Goal: Information Seeking & Learning: Learn about a topic

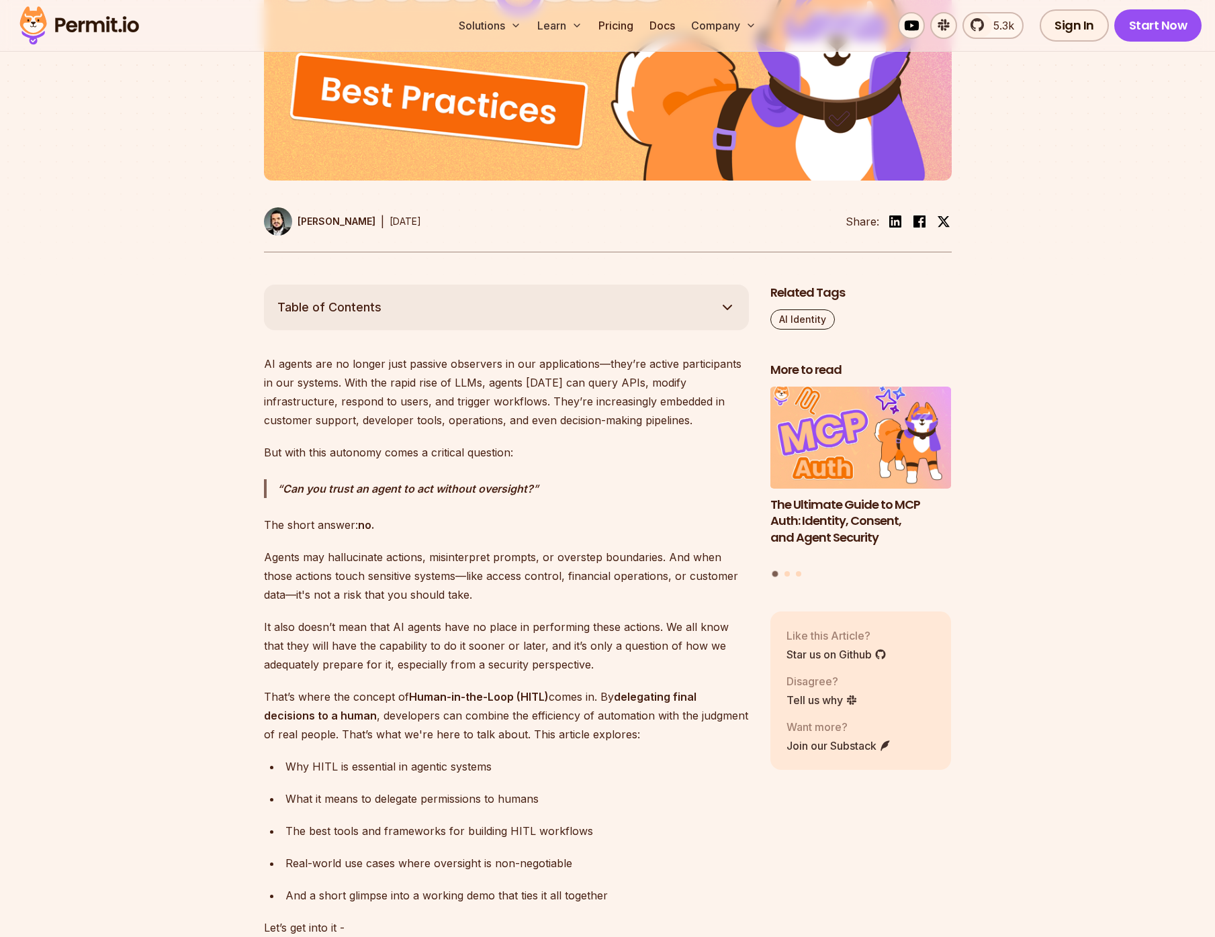
scroll to position [543, 0]
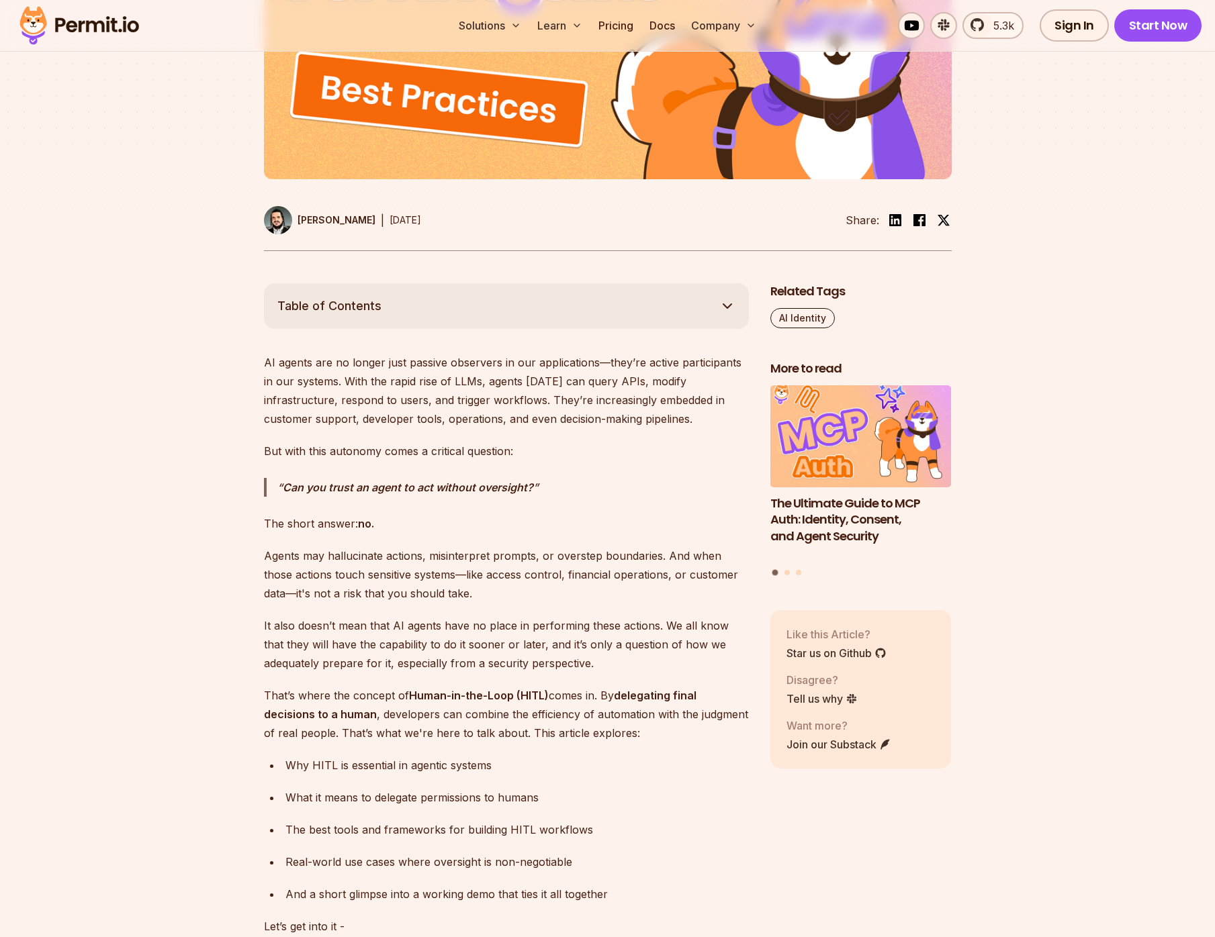
drag, startPoint x: 426, startPoint y: 555, endPoint x: 444, endPoint y: 597, distance: 46.3
click at [444, 597] on p "Agents may hallucinate actions, misinterpret prompts, or overstep boundaries. A…" at bounding box center [506, 575] width 485 height 56
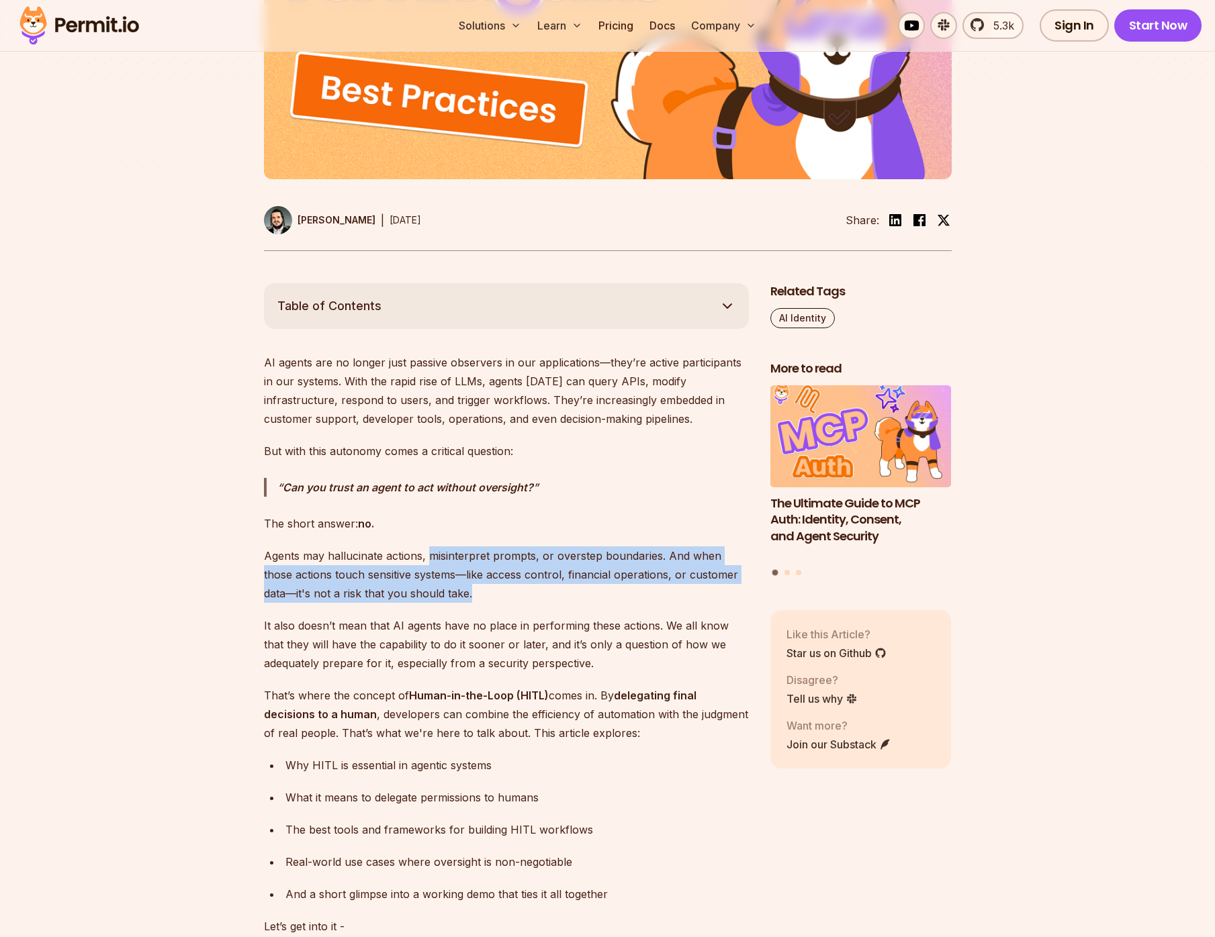
drag, startPoint x: 444, startPoint y: 597, endPoint x: 427, endPoint y: 558, distance: 42.7
click at [427, 558] on p "Agents may hallucinate actions, misinterpret prompts, or overstep boundaries. A…" at bounding box center [506, 575] width 485 height 56
copy p "misinterpret prompts, or overstep boundaries. And when those actions touch sens…"
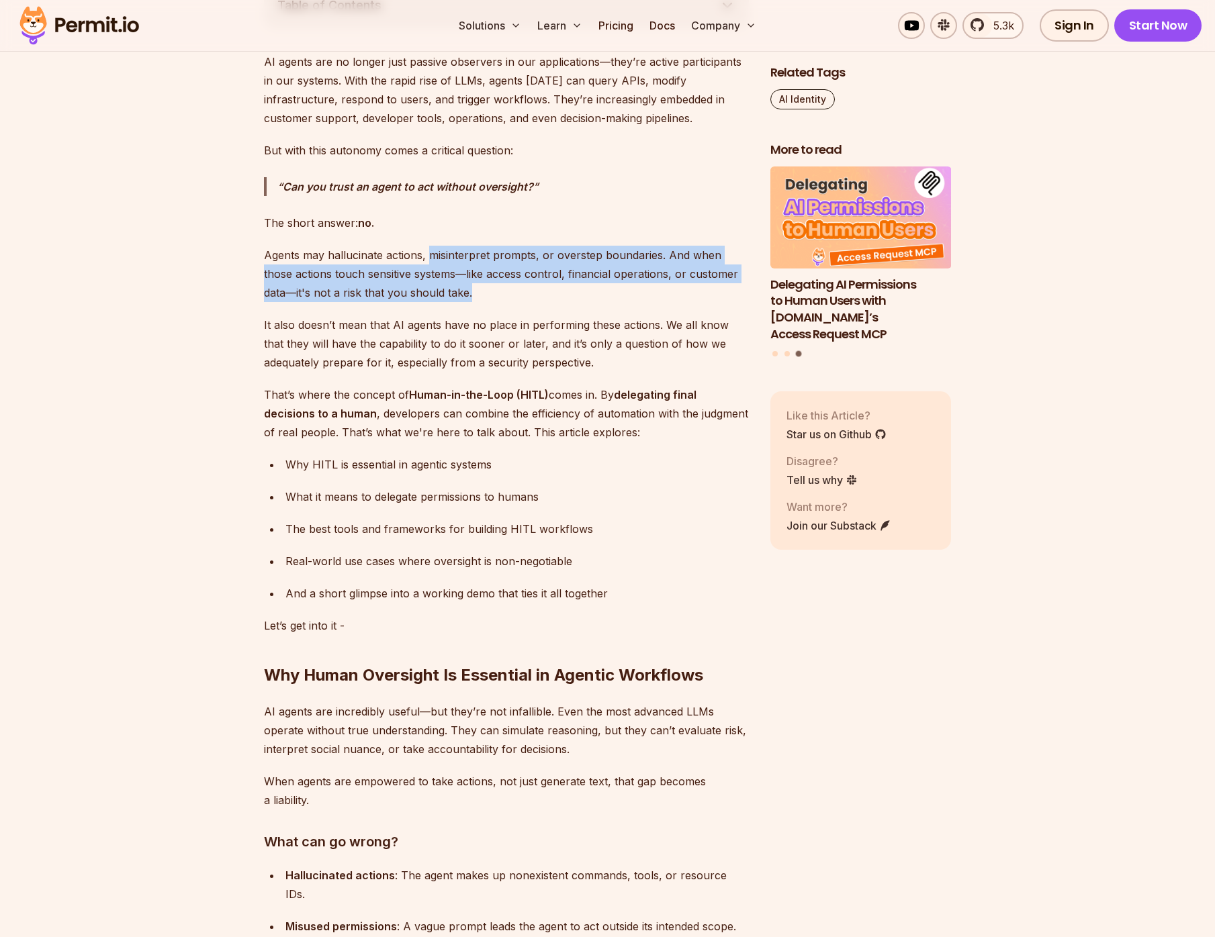
scroll to position [855, 0]
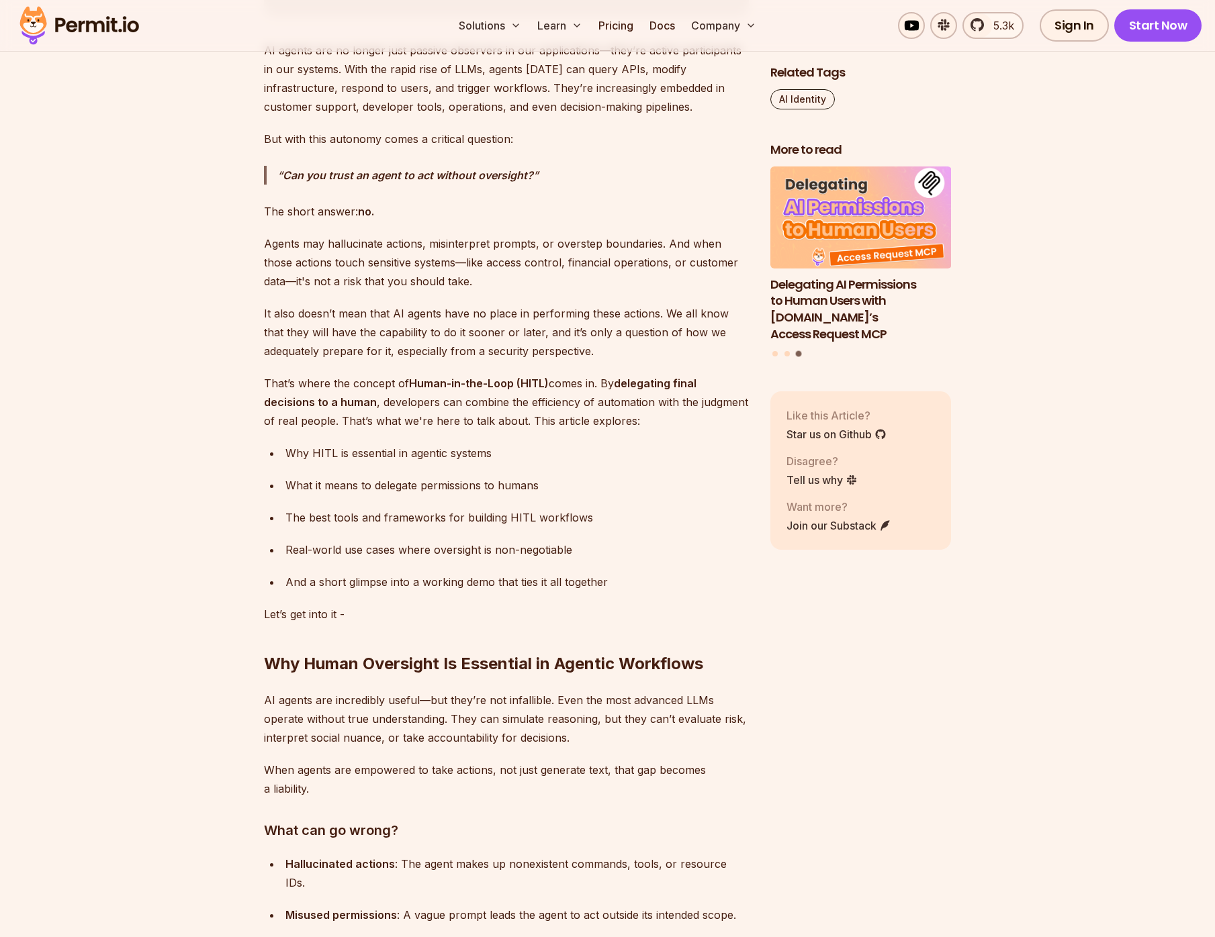
click at [546, 553] on div "Real-world use cases where oversight is non-negotiable" at bounding box center [516, 549] width 463 height 19
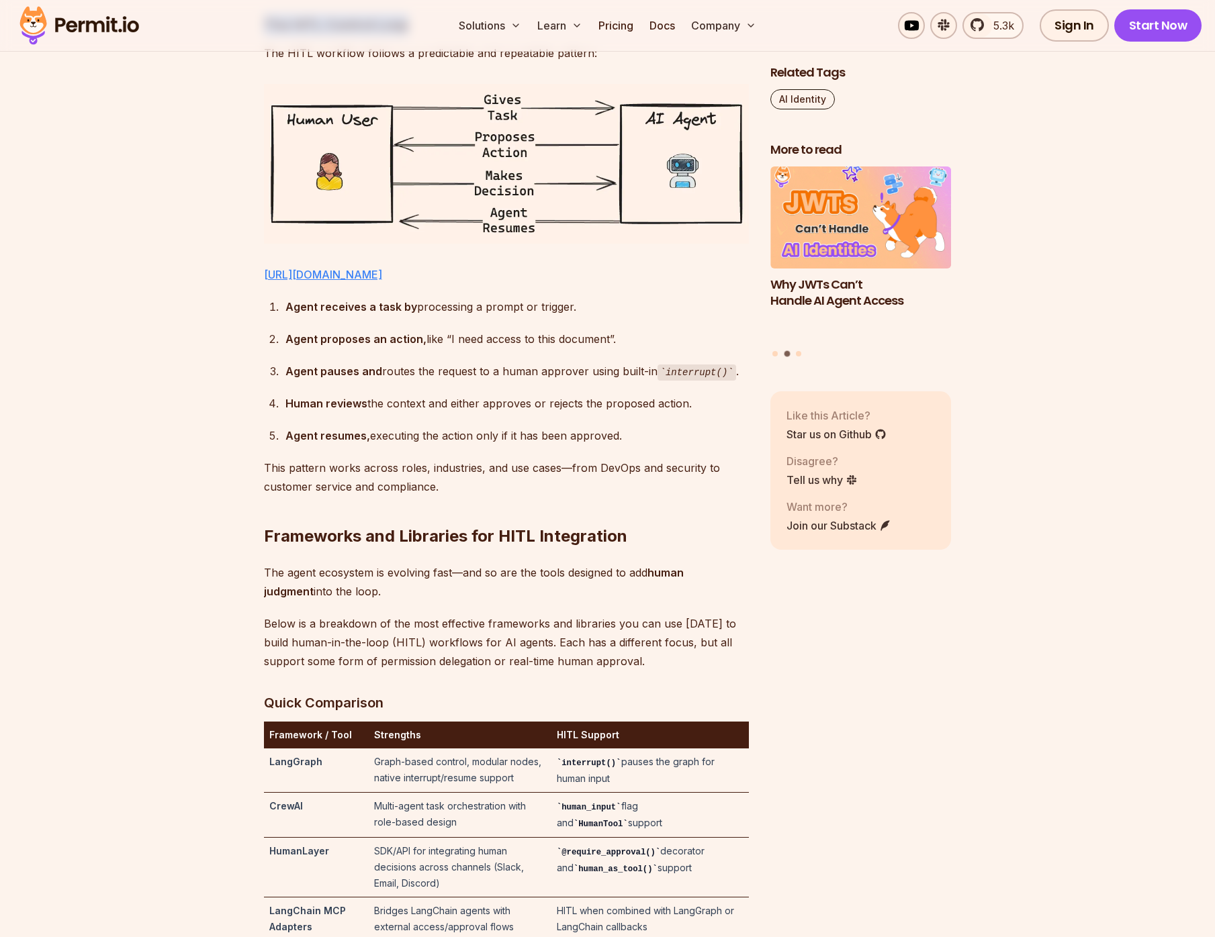
scroll to position [2224, 0]
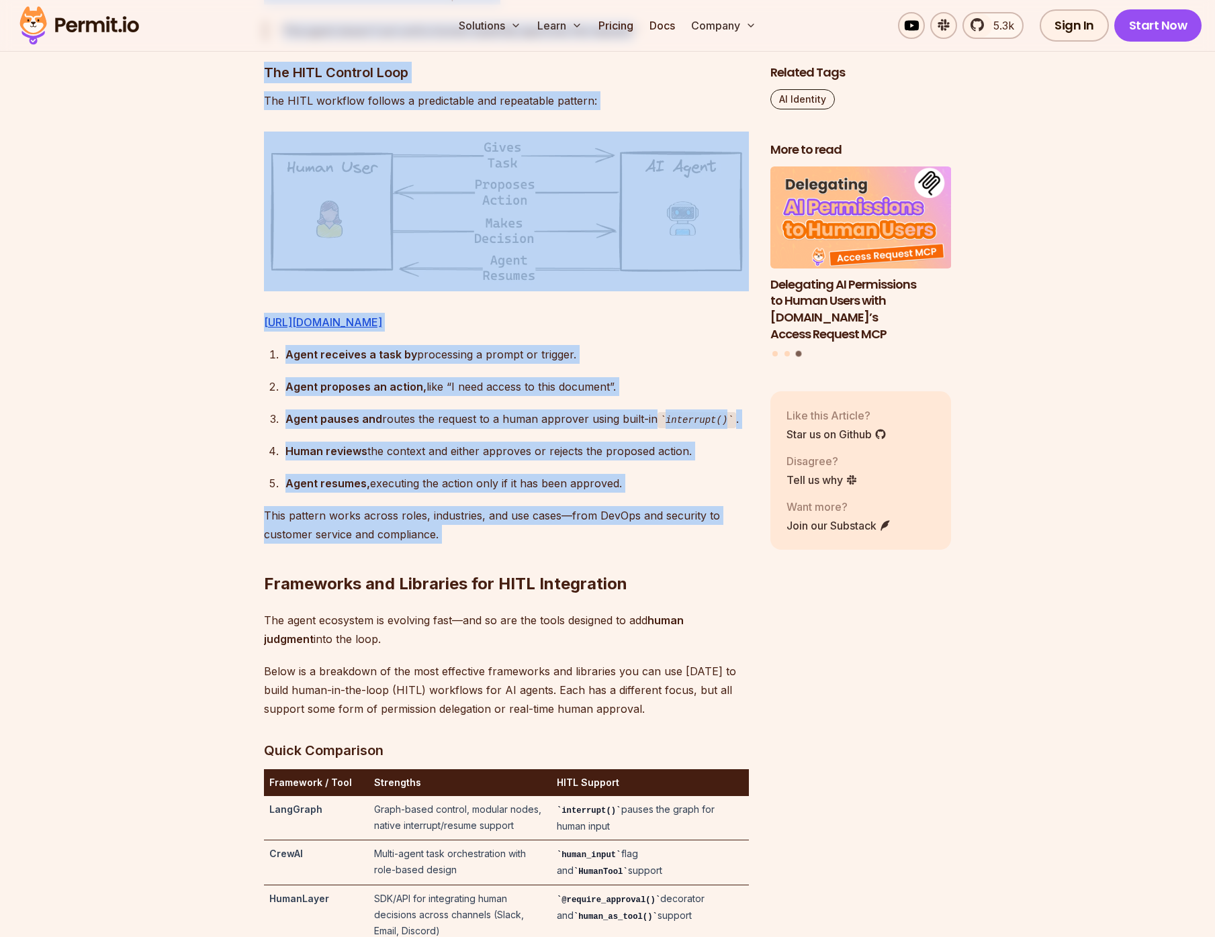
drag, startPoint x: 266, startPoint y: 218, endPoint x: 600, endPoint y: 567, distance: 482.9
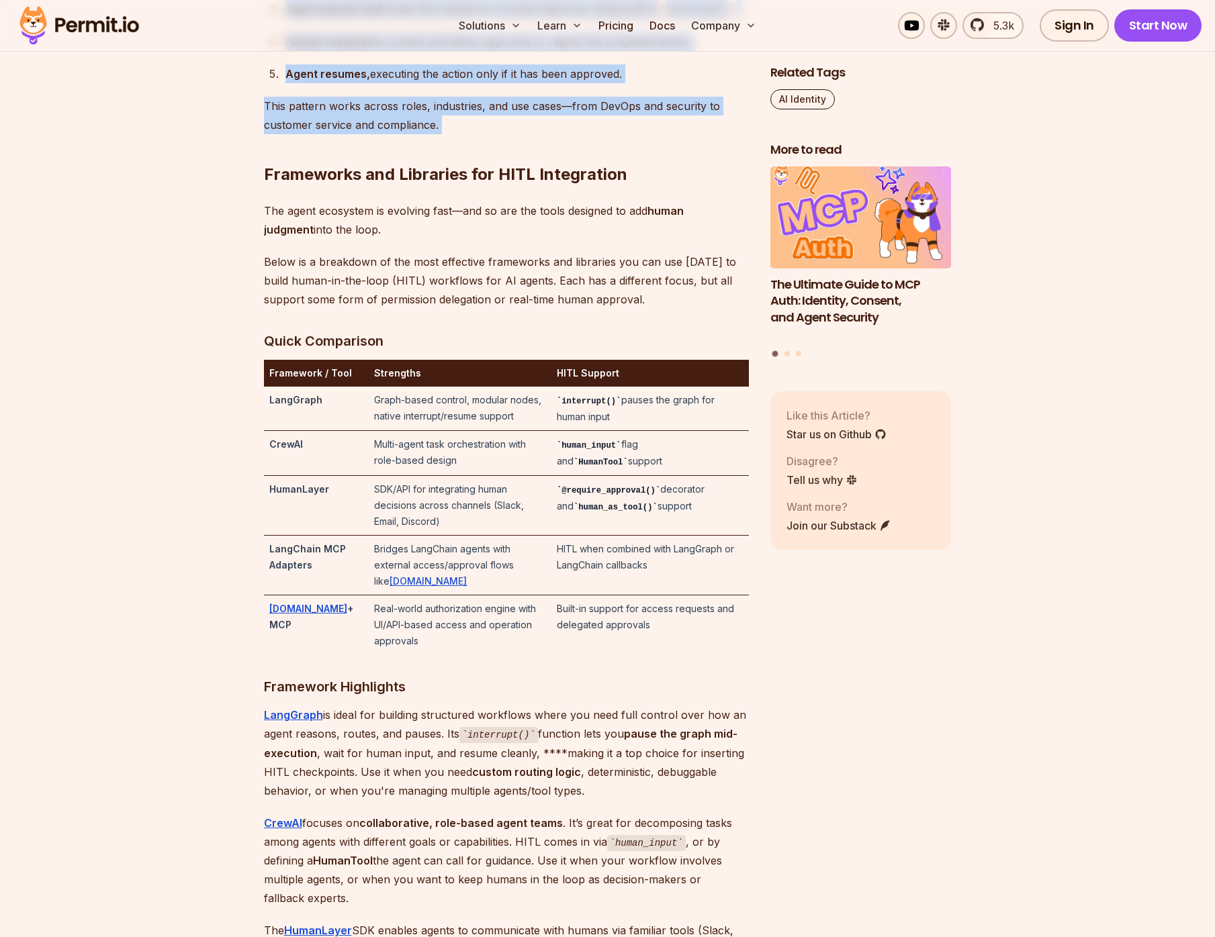
scroll to position [2622, 0]
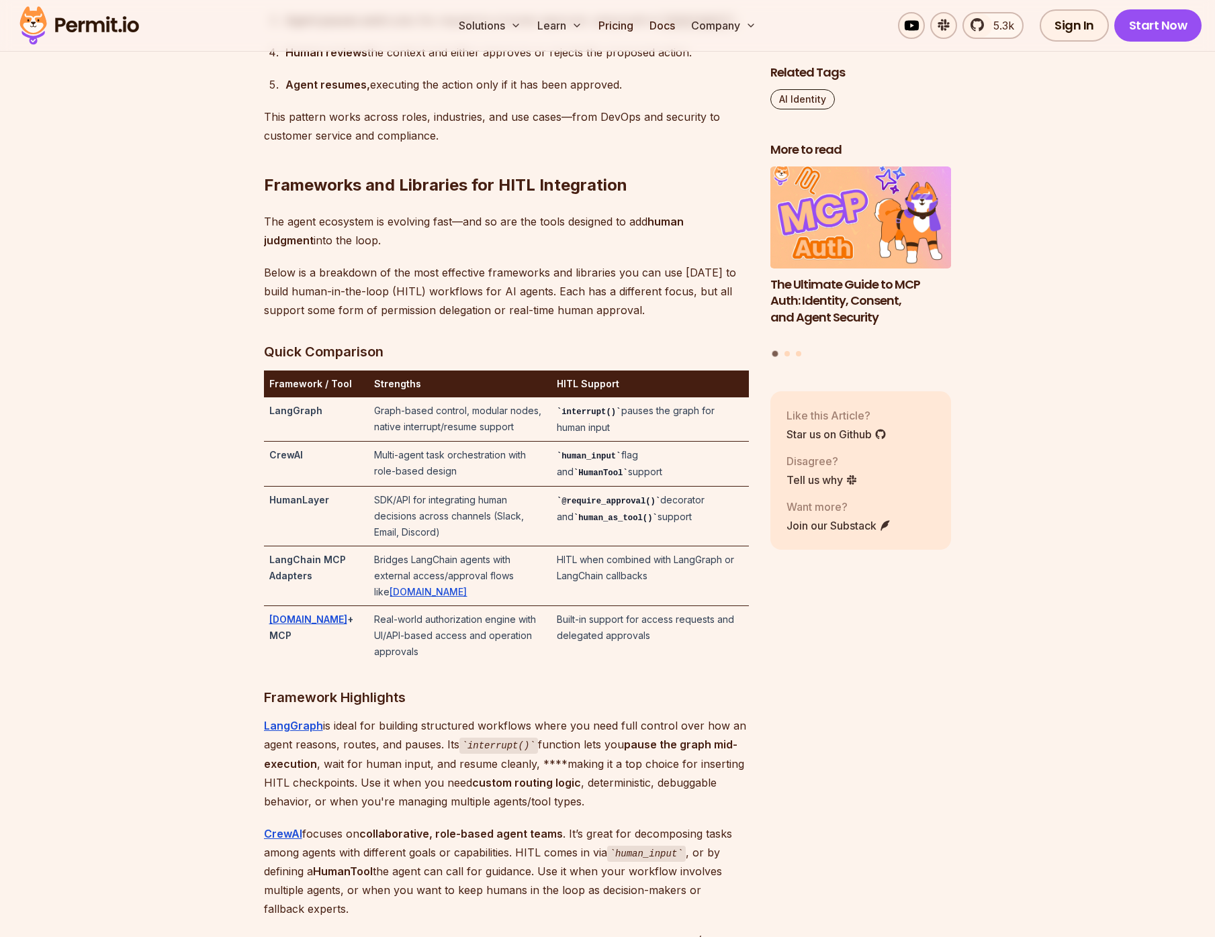
click at [591, 730] on p "LangGraph is ideal for building structured workflows where you need full contro…" at bounding box center [506, 763] width 485 height 95
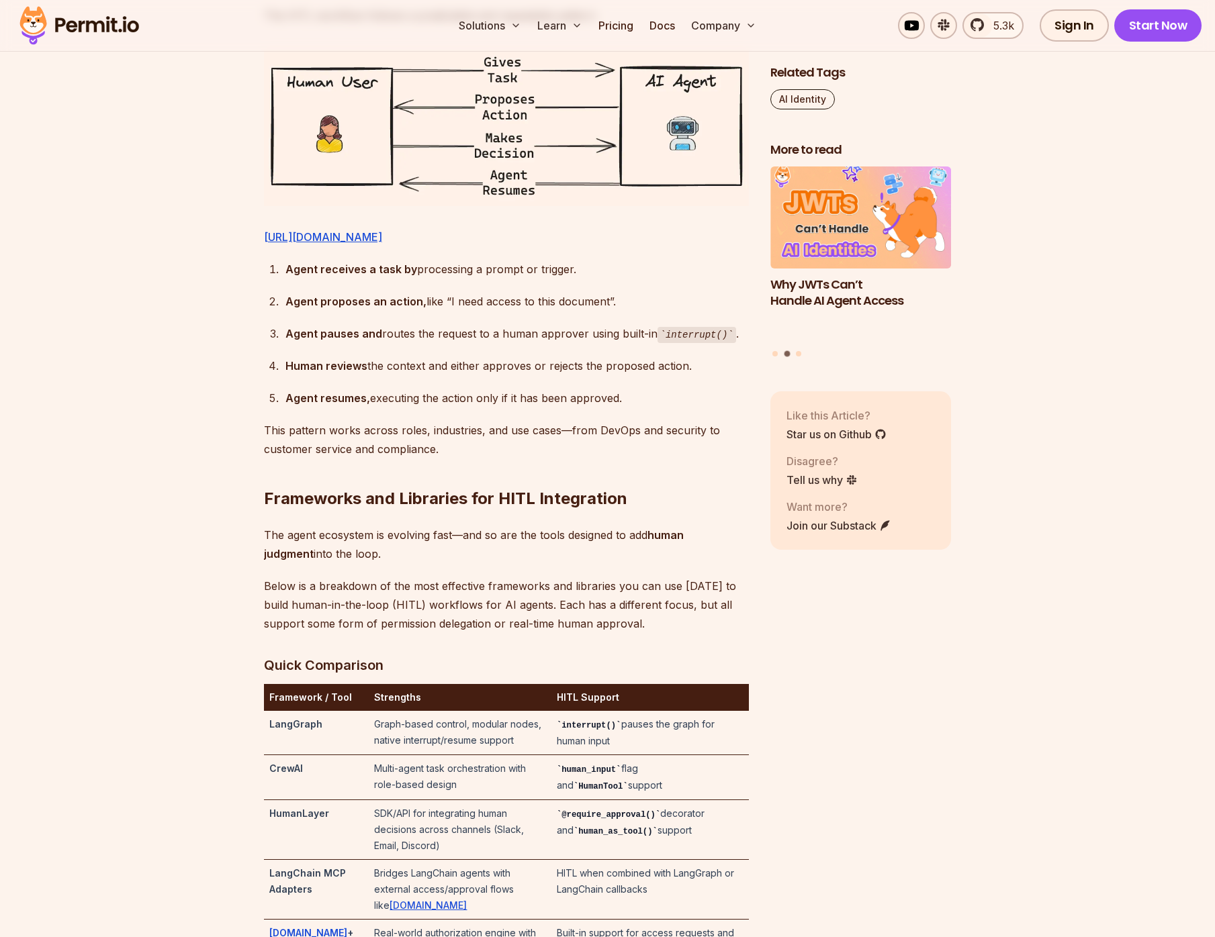
scroll to position [2274, 0]
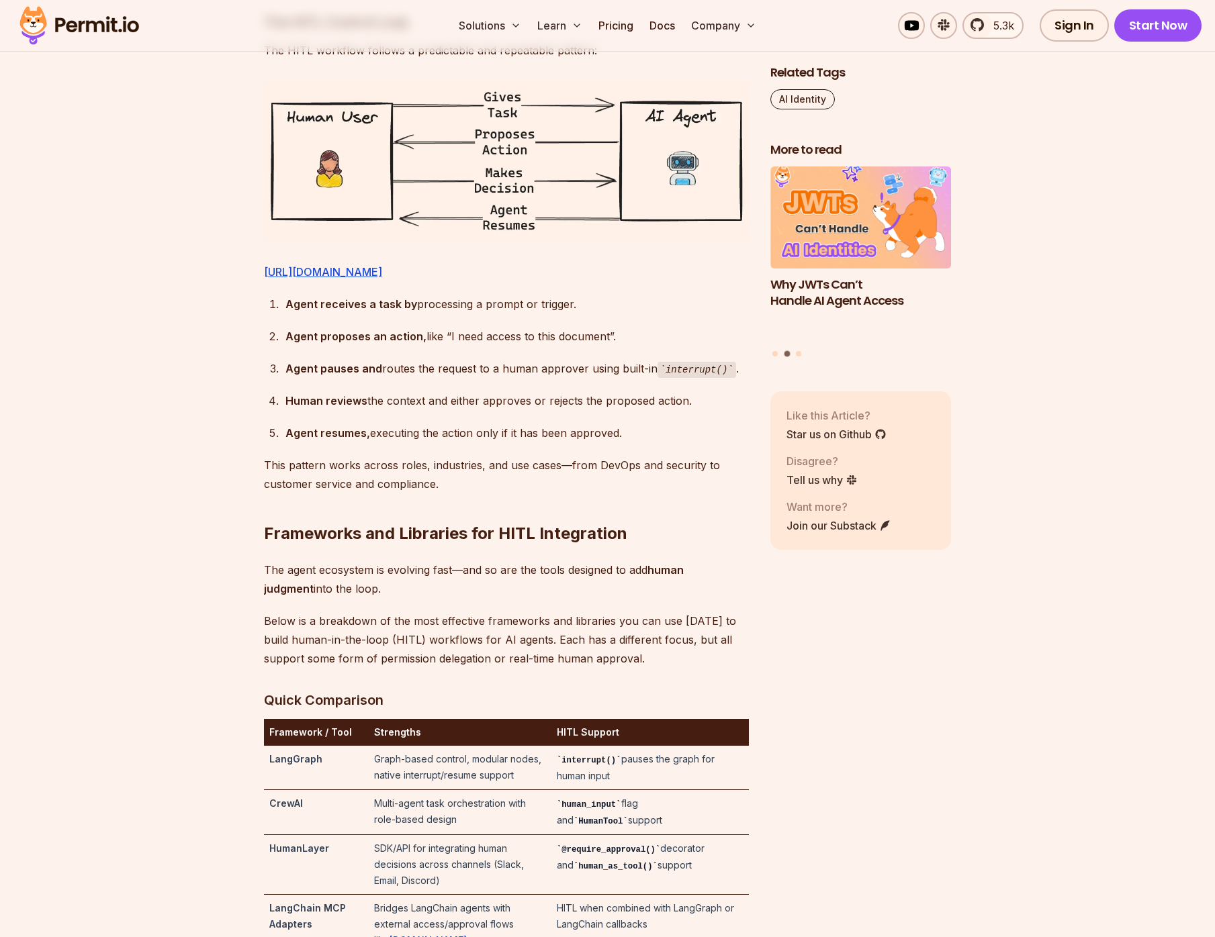
click at [458, 667] on p "Below is a breakdown of the most effective frameworks and libraries you can use…" at bounding box center [506, 640] width 485 height 56
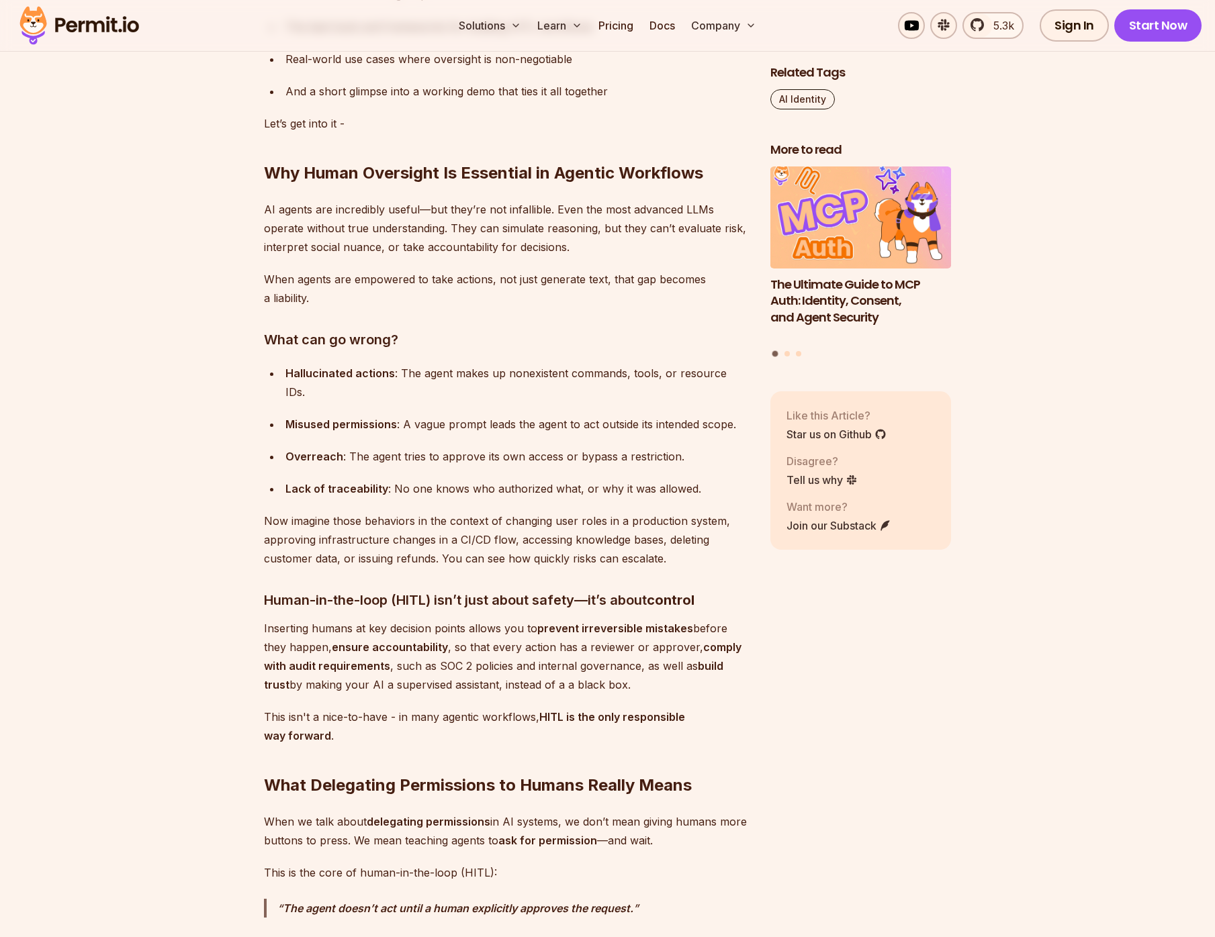
scroll to position [1344, 0]
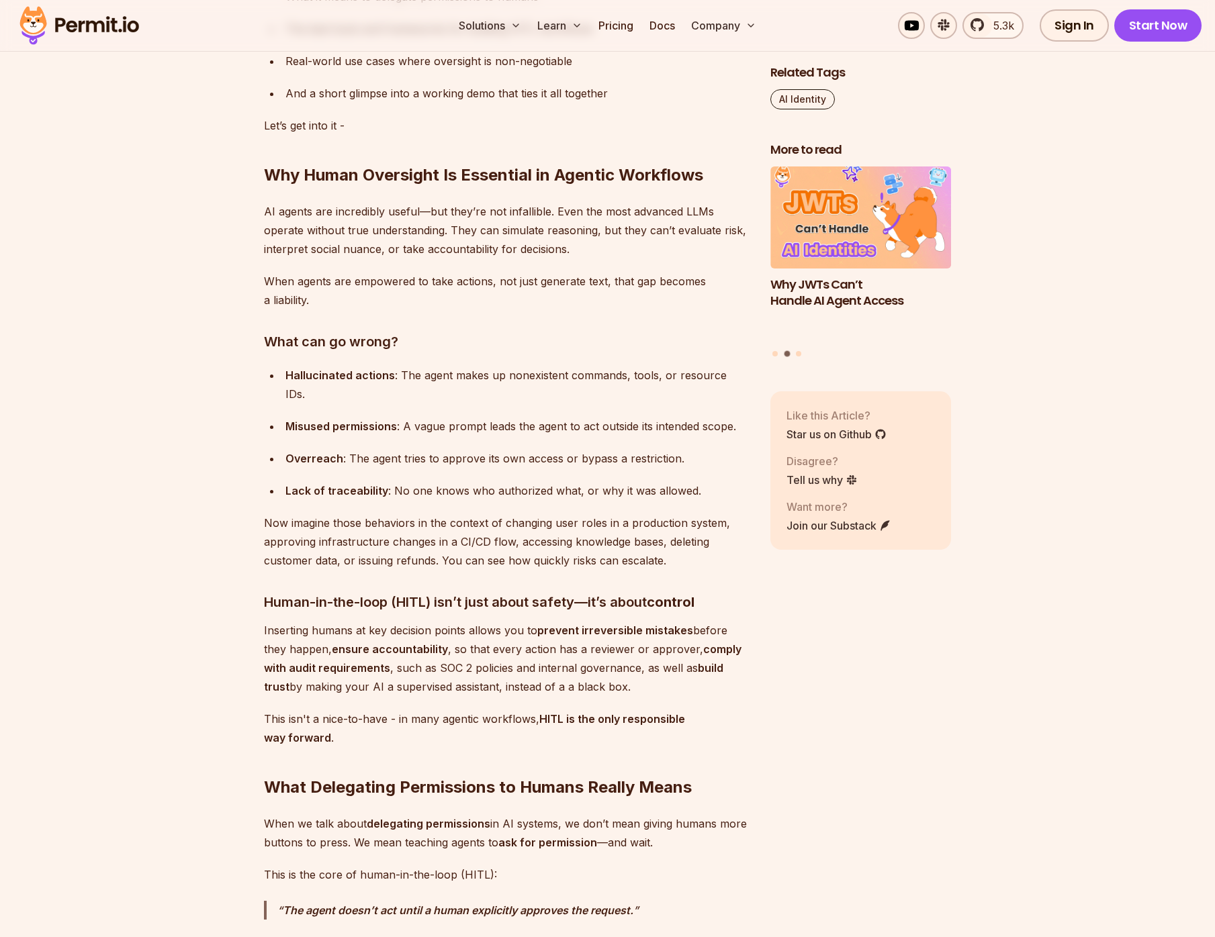
click at [264, 621] on p "Inserting humans at key decision points allows you to prevent irreversible mist…" at bounding box center [506, 658] width 485 height 75
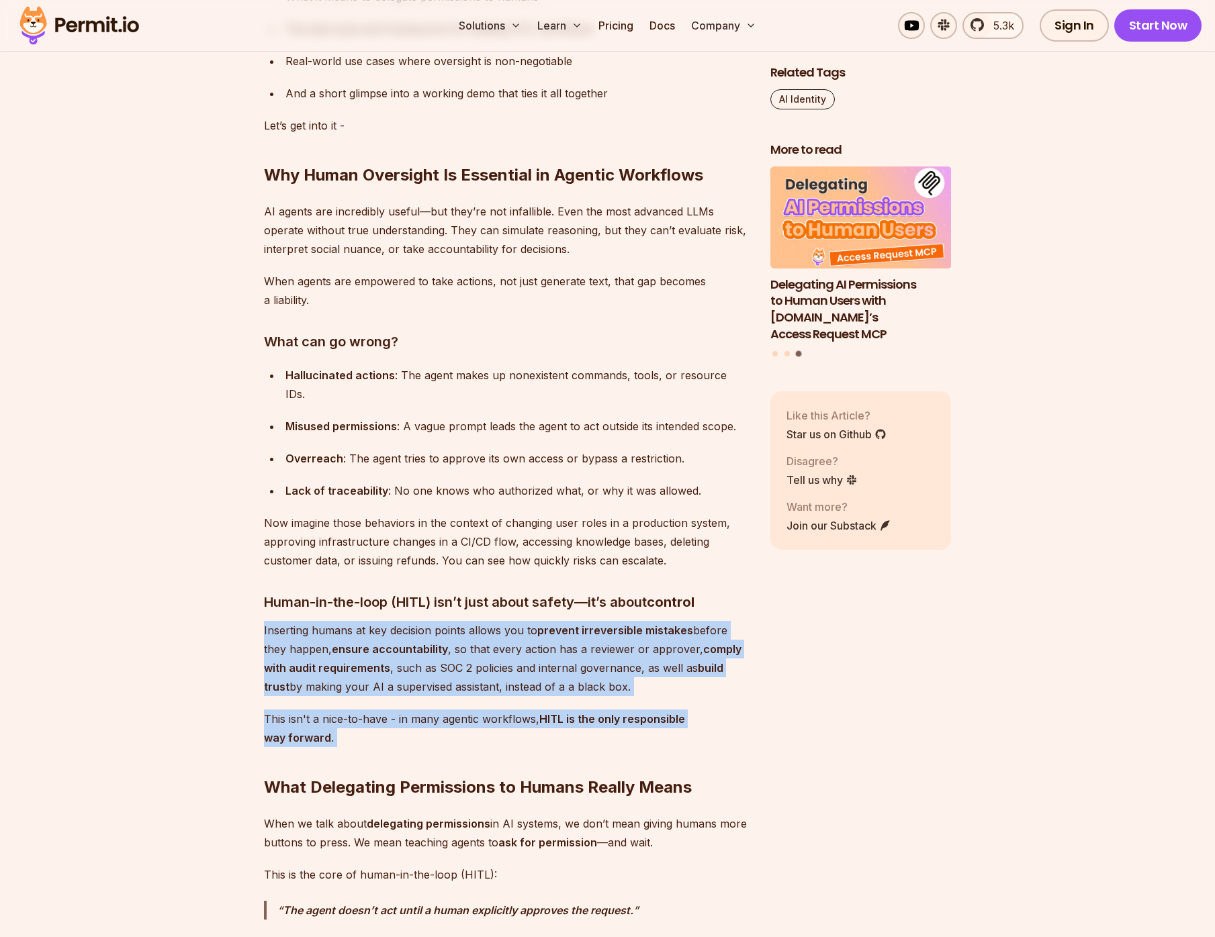
drag, startPoint x: 264, startPoint y: 610, endPoint x: 641, endPoint y: 722, distance: 393.4
copy div "Inserting humans at key decision points allows you to prevent irreversible mist…"
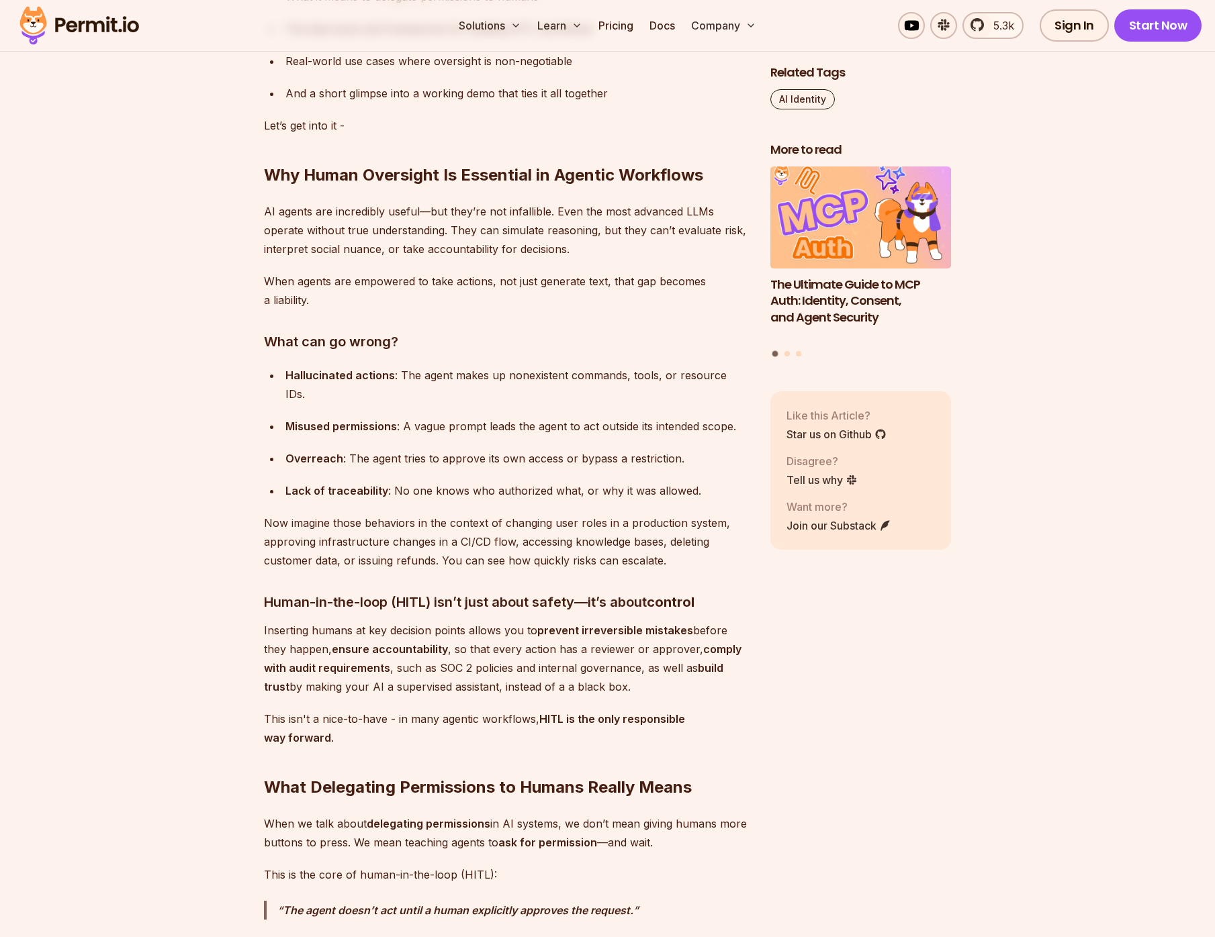
click at [423, 710] on p "This isn't a nice-to-have - in many agentic workflows, HITL is the only respons…" at bounding box center [506, 729] width 485 height 38
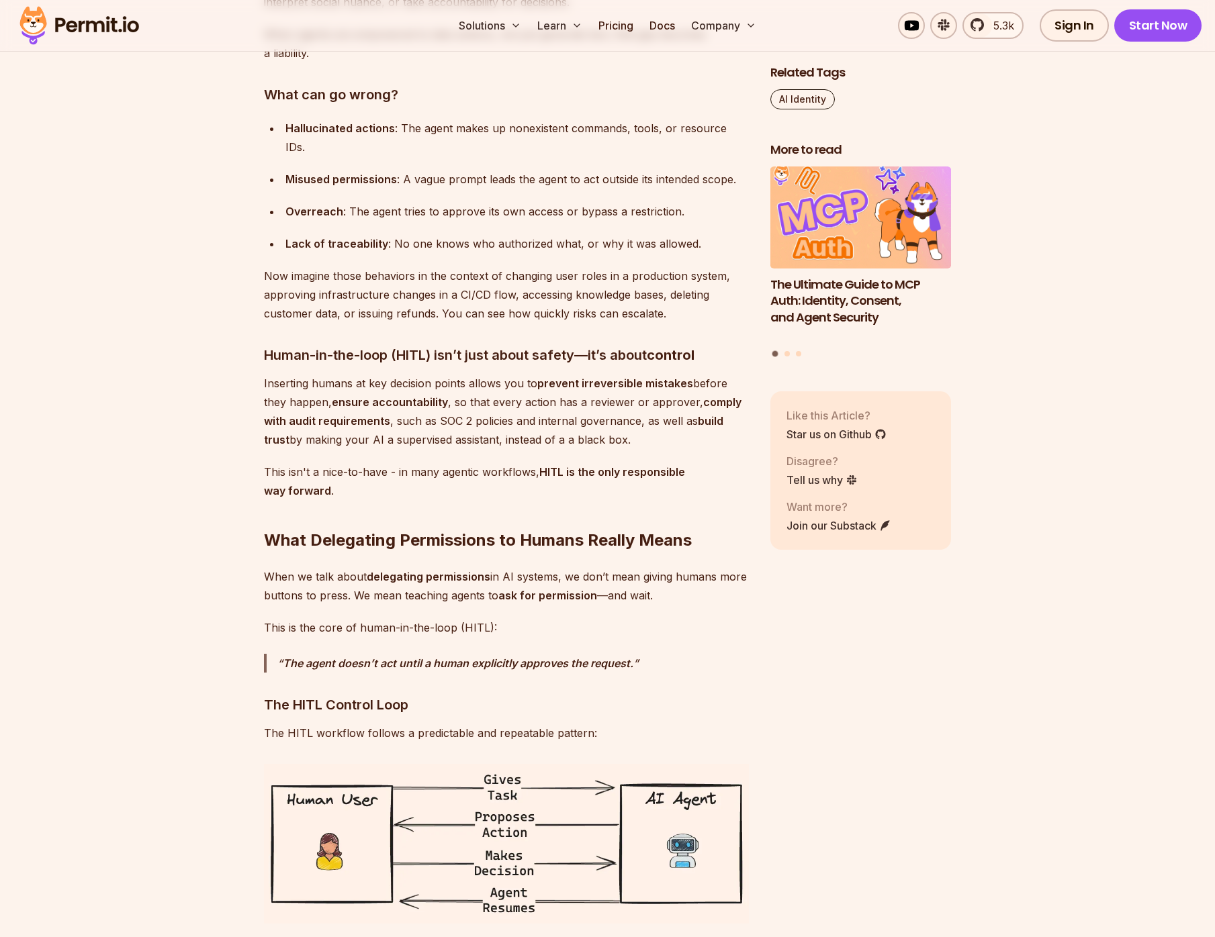
scroll to position [1595, 0]
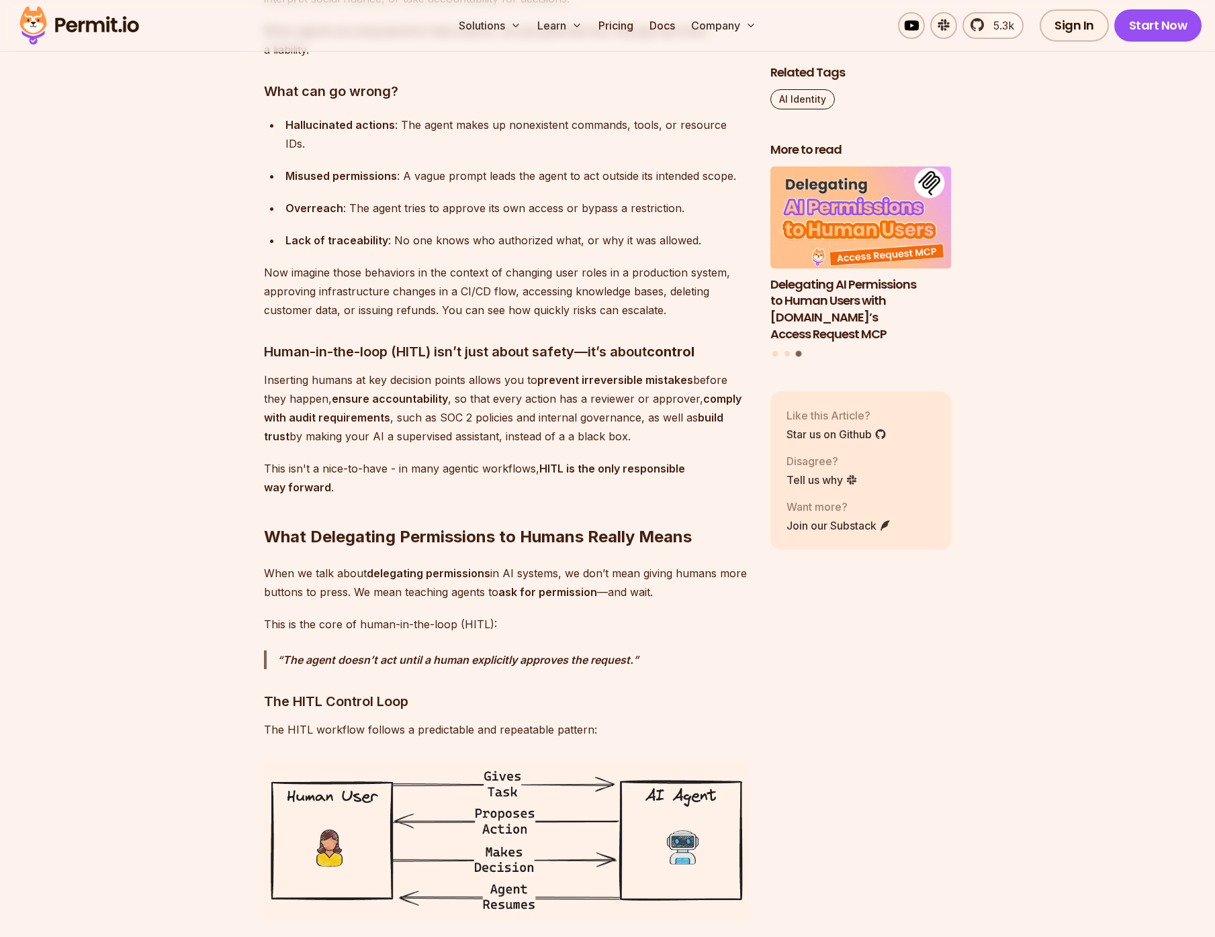
click at [647, 615] on p "This is the core of human-in-the-loop (HITL):" at bounding box center [506, 624] width 485 height 19
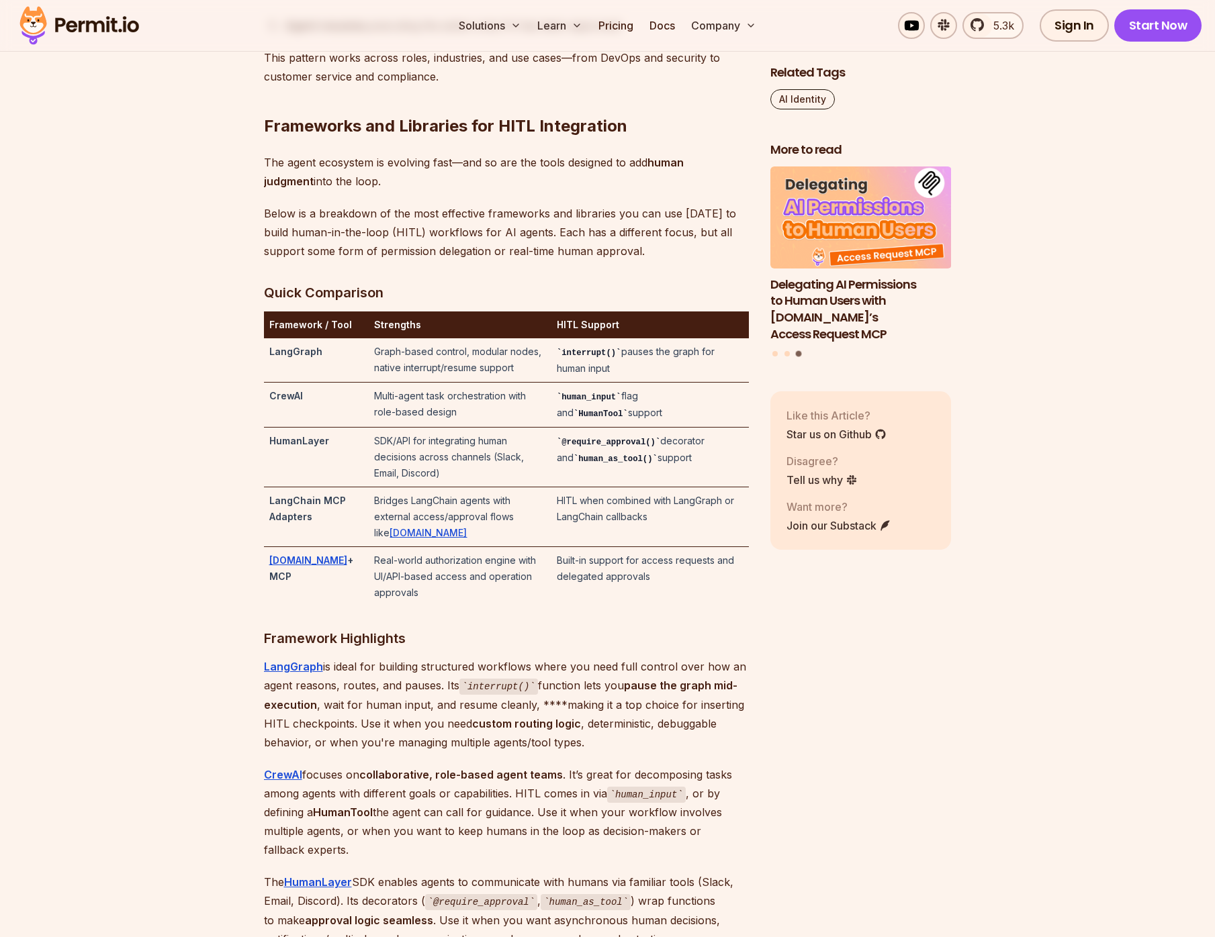
scroll to position [2702, 0]
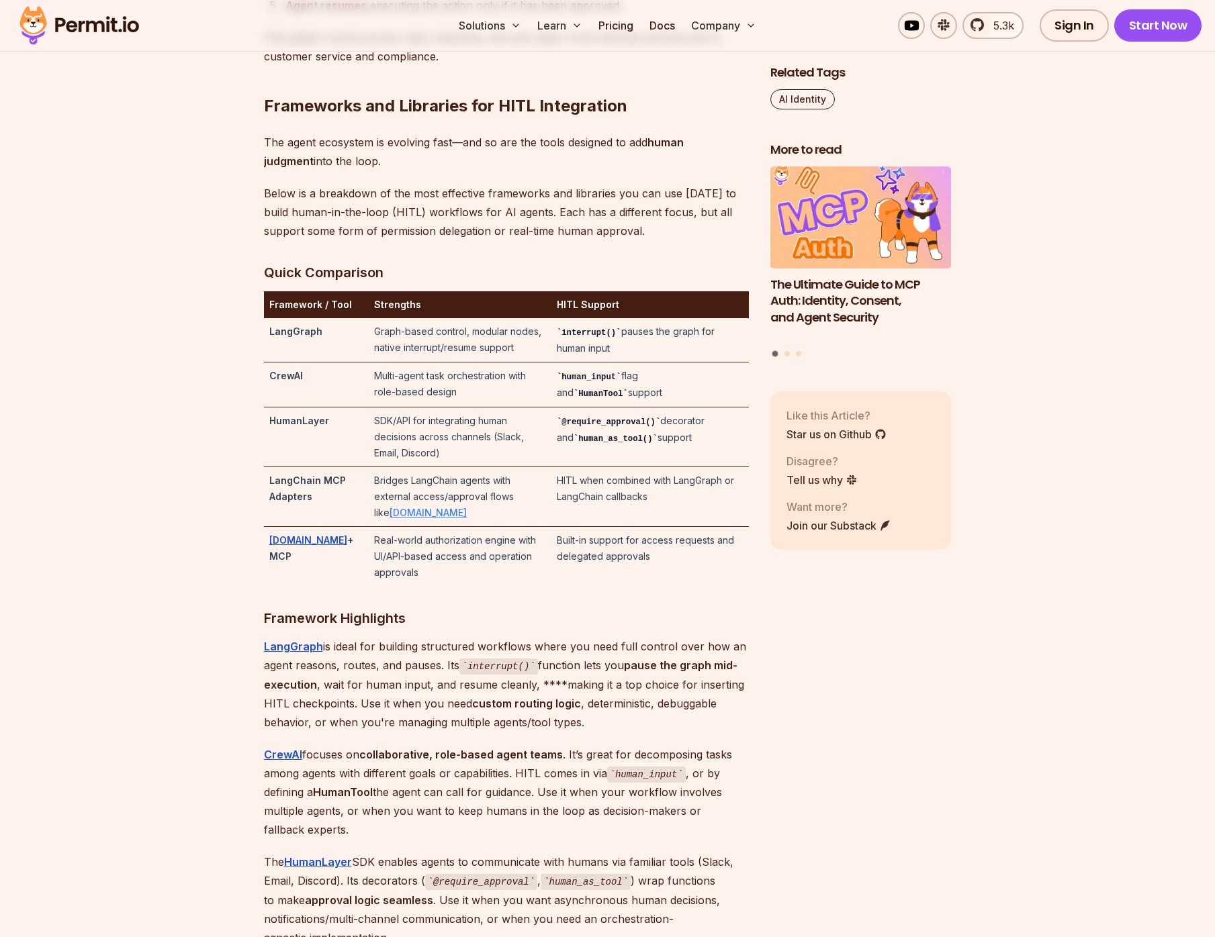
click at [467, 516] on link "Permit.io" at bounding box center [427, 512] width 77 height 11
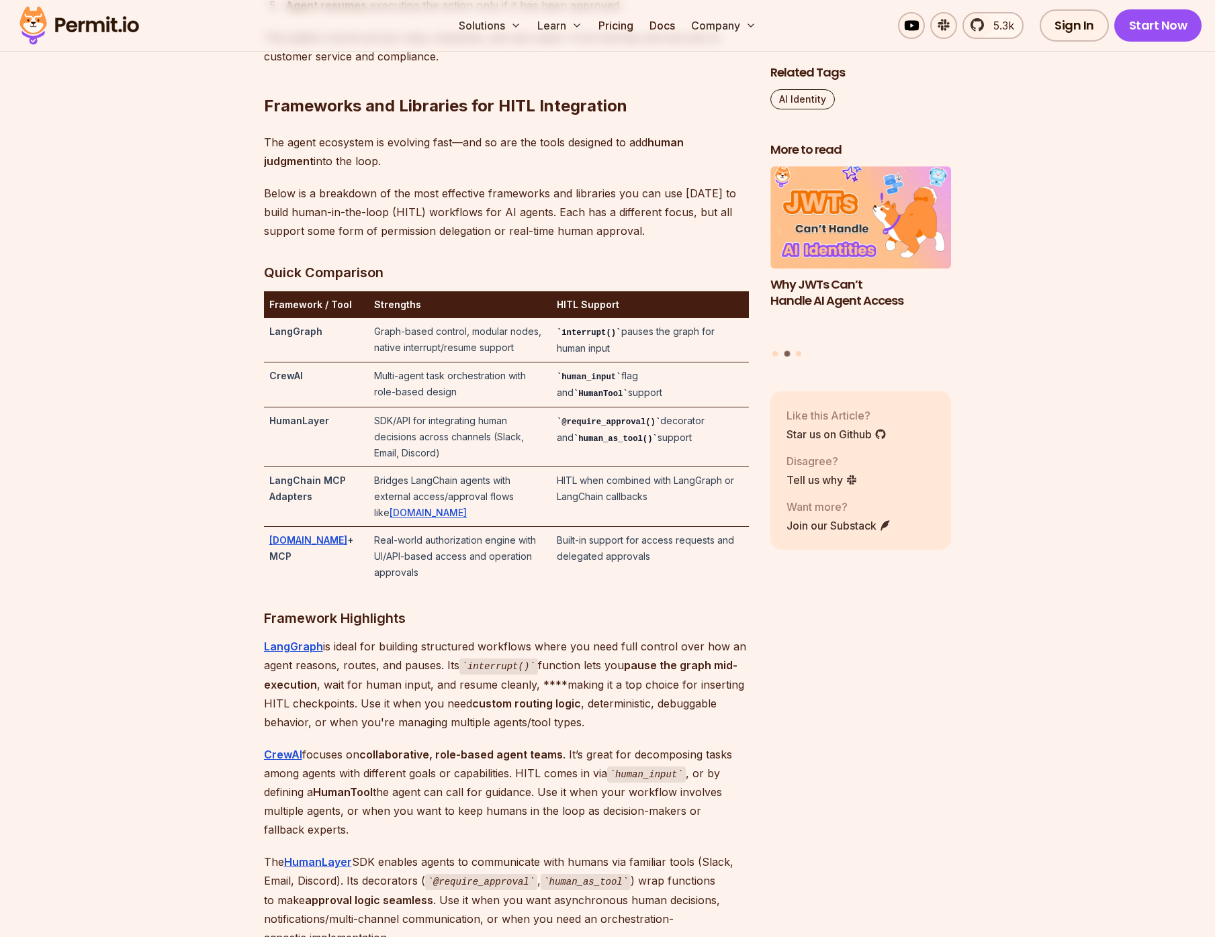
click at [440, 707] on p "LangGraph is ideal for building structured workflows where you need full contro…" at bounding box center [506, 684] width 485 height 95
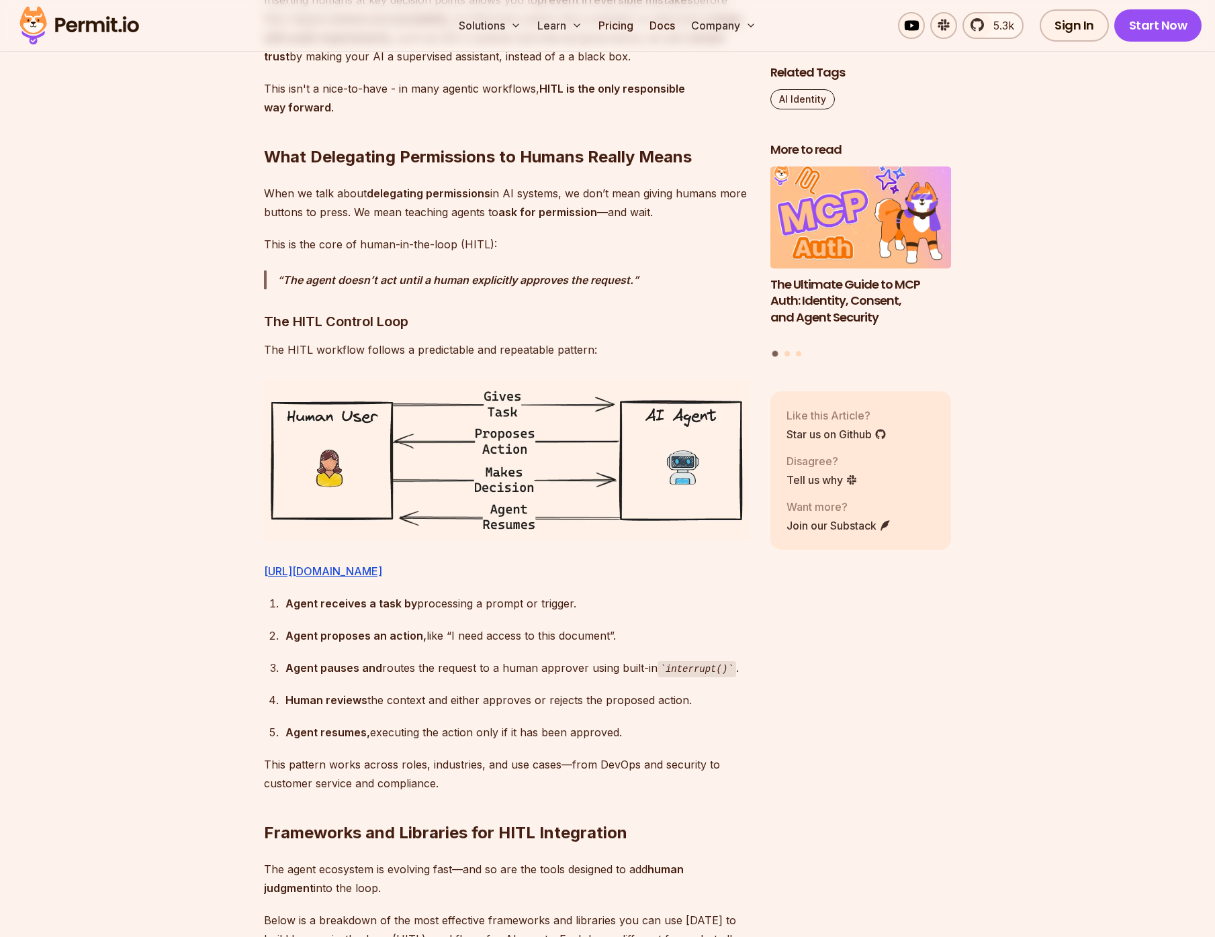
scroll to position [1974, 0]
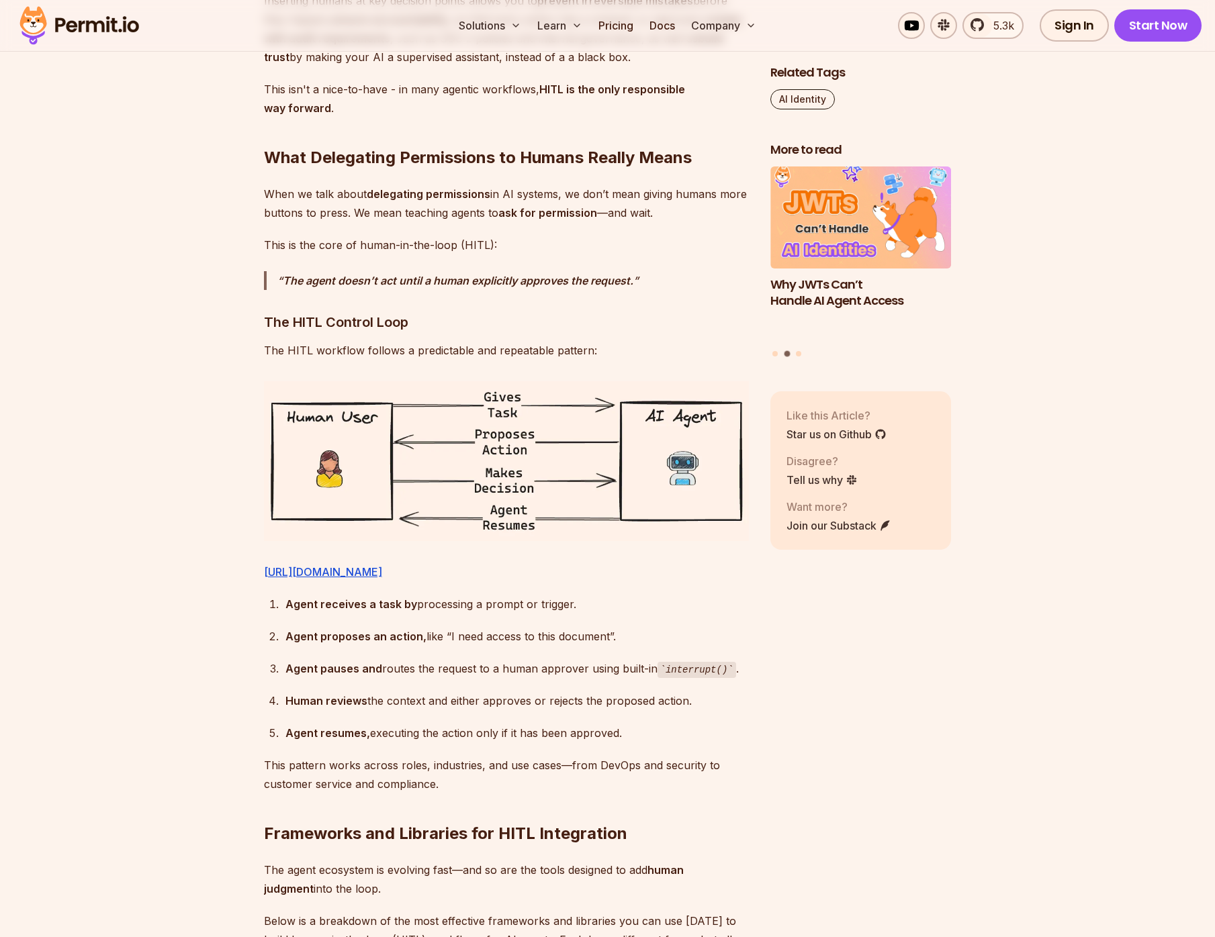
click at [485, 399] on img at bounding box center [506, 460] width 485 height 159
